Goal: Task Accomplishment & Management: Manage account settings

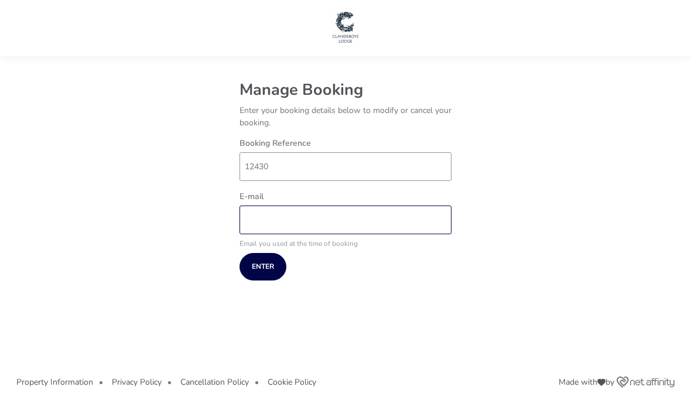
click at [266, 222] on input "E-mail" at bounding box center [346, 220] width 212 height 29
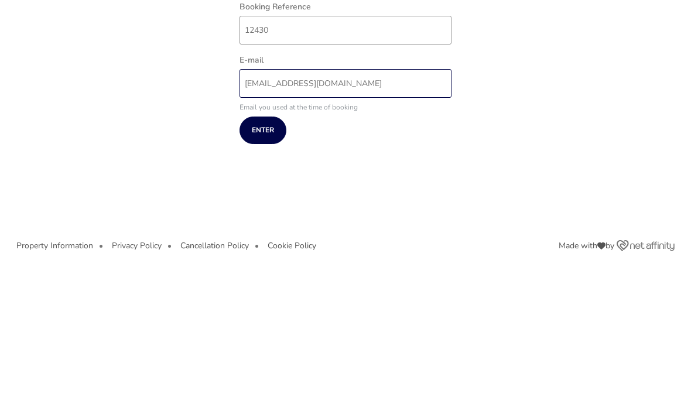
type input "[EMAIL_ADDRESS][DOMAIN_NAME]"
click at [267, 237] on span "Enter" at bounding box center [263, 241] width 22 height 8
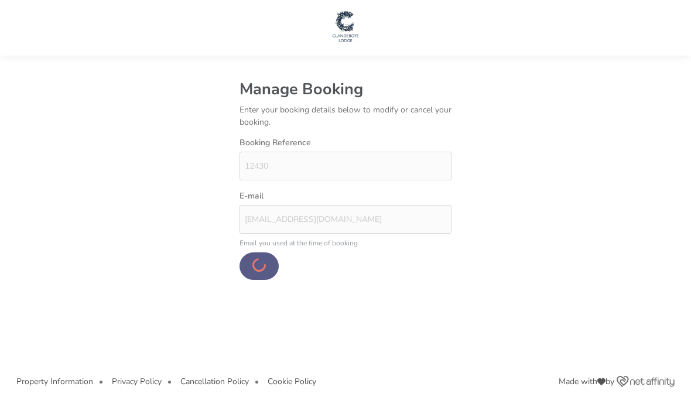
scroll to position [11, 0]
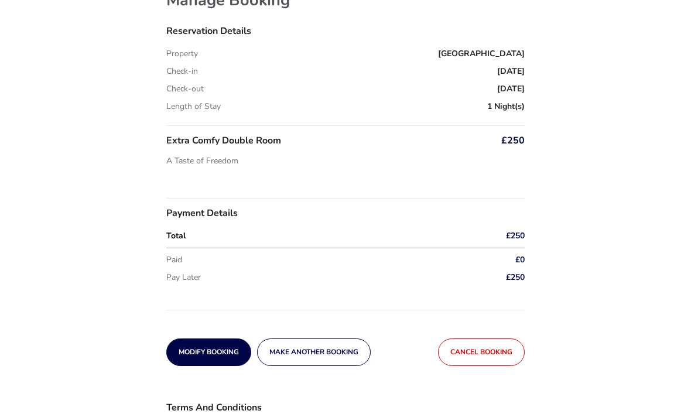
scroll to position [85, 0]
click at [215, 350] on span "Modify Booking" at bounding box center [209, 353] width 60 height 8
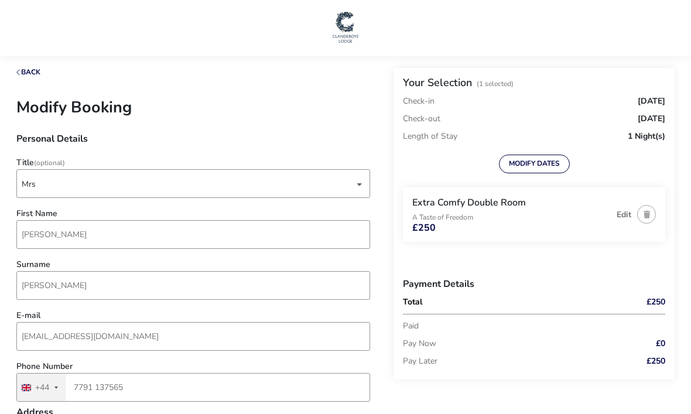
type input "9 [GEOGRAPHIC_DATA]"
type input "Newtownards"
type input "BT23 8RB"
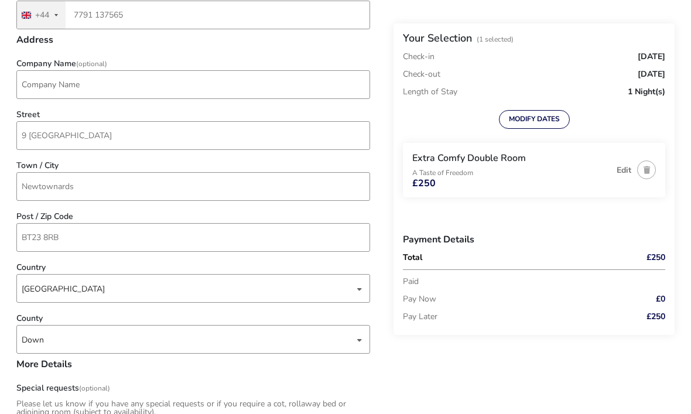
scroll to position [371, 0]
click at [626, 168] on button "Edit" at bounding box center [624, 170] width 15 height 9
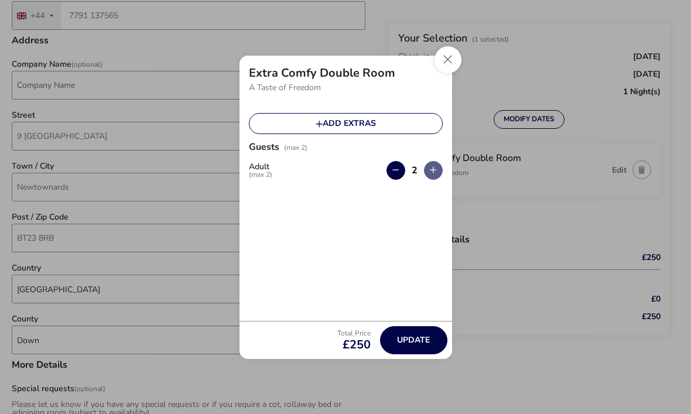
click at [360, 120] on button "Add extras" at bounding box center [346, 123] width 194 height 21
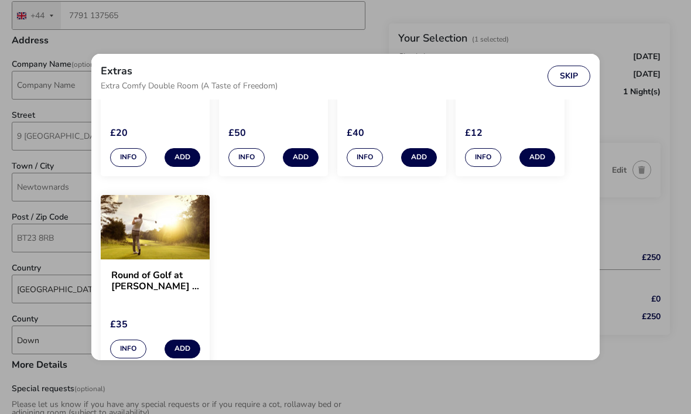
scroll to position [1182, 0]
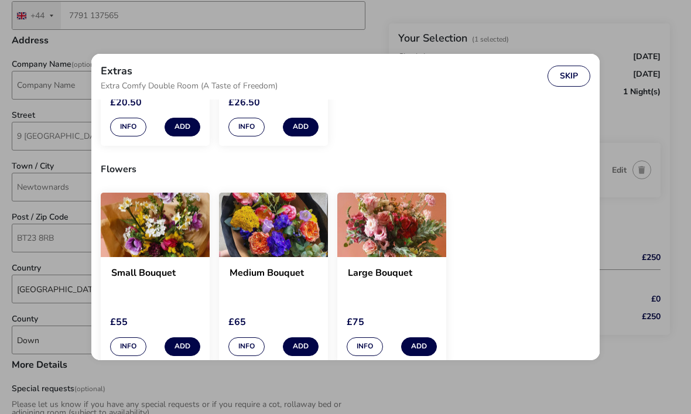
click at [572, 66] on button "Skip" at bounding box center [569, 76] width 43 height 21
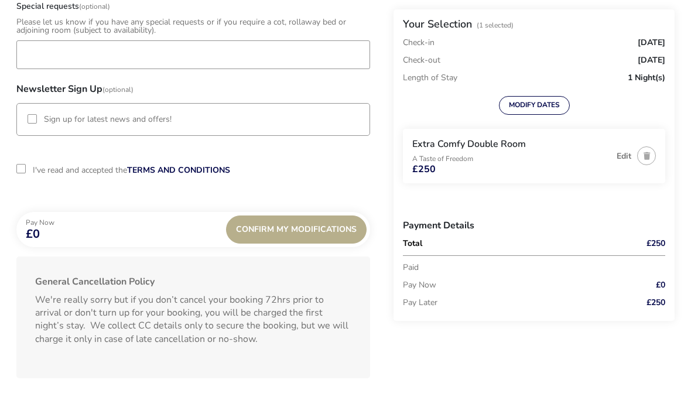
scroll to position [758, 0]
